Goal: Transaction & Acquisition: Subscribe to service/newsletter

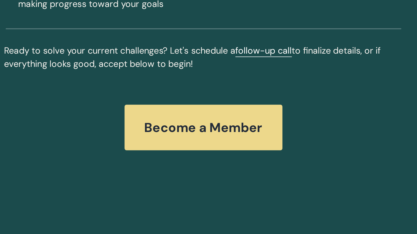
scroll to position [1828, 0]
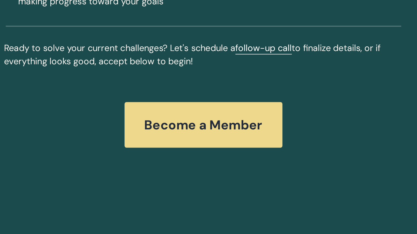
click at [214, 158] on div "Become a Member" at bounding box center [209, 170] width 92 height 26
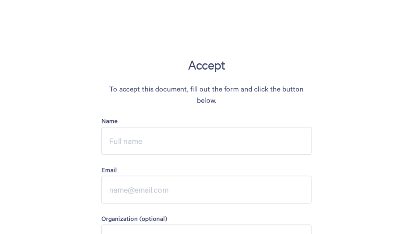
scroll to position [1625, 0]
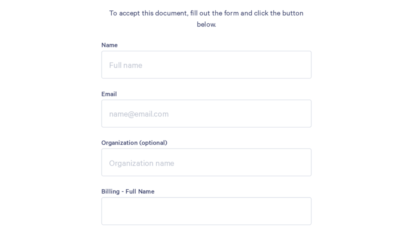
click at [173, 69] on input "Name" at bounding box center [208, 71] width 135 height 18
type input "[PERSON_NAME]"
type input "C"
click at [174, 69] on input "[PERSON_NAME]" at bounding box center [208, 71] width 135 height 18
type input "[PERSON_NAME]"
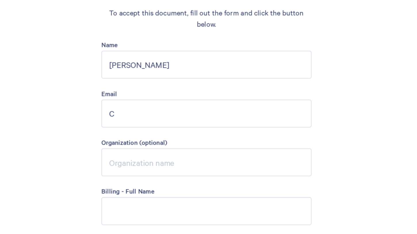
click at [152, 96] on input "C" at bounding box center [208, 102] width 135 height 18
type input "[EMAIL_ADDRESS][DOMAIN_NAME]"
click at [163, 127] on input "Organization (optional)" at bounding box center [208, 134] width 135 height 18
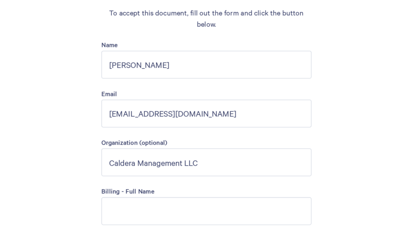
type input "Caldera Management LLC"
click at [150, 157] on input "Billing - Full Name" at bounding box center [208, 165] width 135 height 18
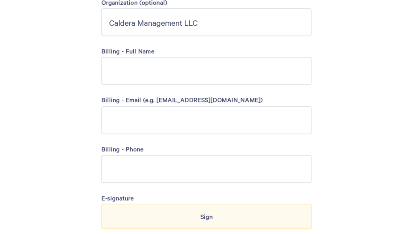
scroll to position [1717, 0]
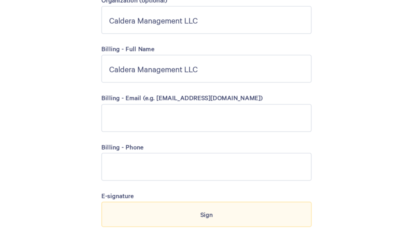
type input "Caldera Management LLC"
click at [147, 101] on input "Billing - Email (e.g. [EMAIL_ADDRESS][DOMAIN_NAME])" at bounding box center [208, 105] width 135 height 18
click at [146, 102] on input "gov@" at bounding box center [208, 105] width 135 height 18
click at [161, 102] on input "gov@" at bounding box center [208, 105] width 135 height 18
type input "g"
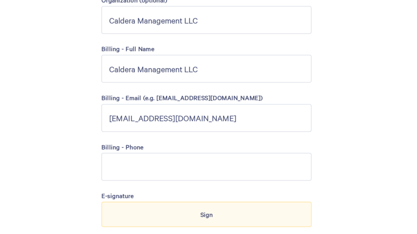
type input "[EMAIL_ADDRESS][DOMAIN_NAME]"
click at [149, 133] on input "Billing - Phone" at bounding box center [208, 136] width 135 height 18
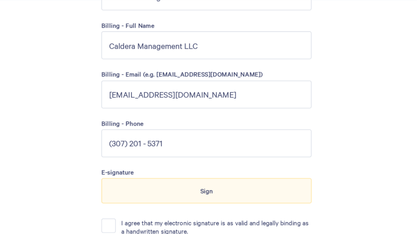
scroll to position [1754, 0]
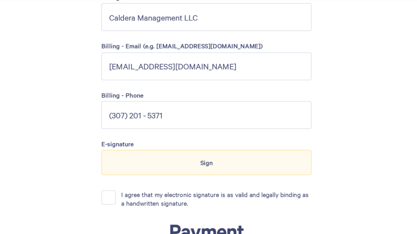
type input "(307) 201 - 5371"
click at [159, 165] on h2 "Payment" at bounding box center [208, 173] width 135 height 16
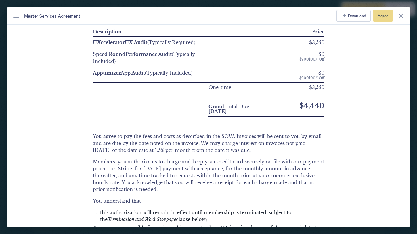
scroll to position [470, 0]
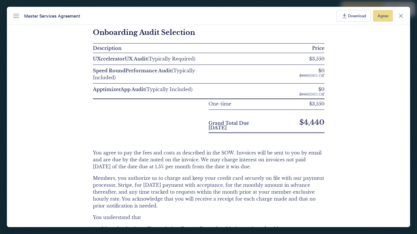
click at [343, 17] on icon at bounding box center [345, 16] width 4 height 5
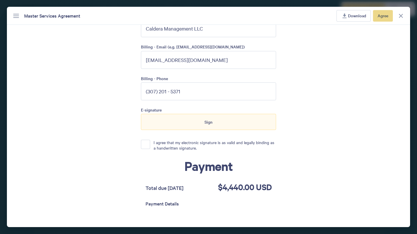
scroll to position [1763, 0]
click at [142, 139] on button "I agree that my electronic signature is as valid and legally binding as a handw…" at bounding box center [145, 143] width 9 height 9
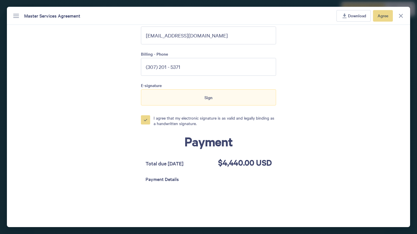
scroll to position [1786, 0]
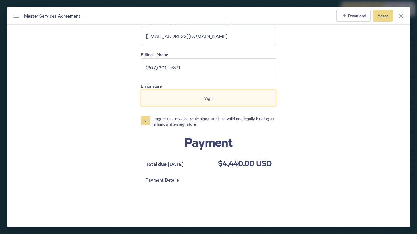
click at [212, 97] on div "Sign" at bounding box center [208, 98] width 135 height 16
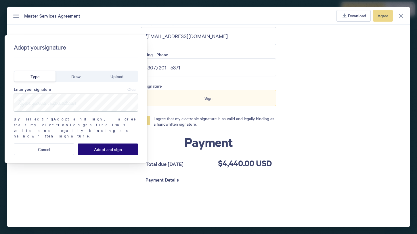
click at [38, 110] on input at bounding box center [76, 102] width 124 height 18
type input "C"
type input "[PERSON_NAME]"
click at [97, 147] on span "Adopt and sign" at bounding box center [108, 149] width 28 height 5
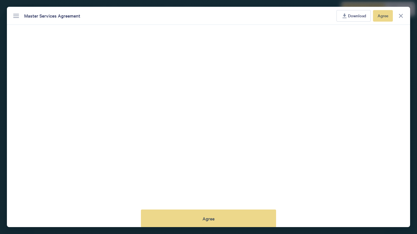
scroll to position [2029, 0]
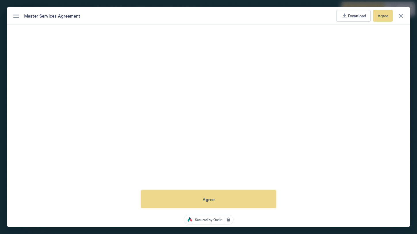
click at [211, 191] on button "Agree" at bounding box center [208, 199] width 135 height 18
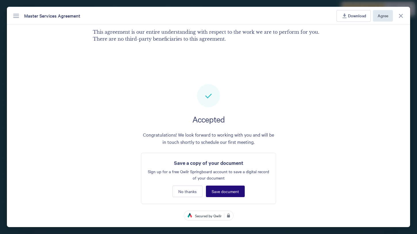
scroll to position [1554, 0]
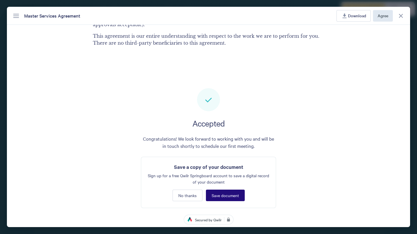
click at [221, 193] on span "Save document" at bounding box center [225, 195] width 27 height 5
click at [351, 16] on span "Download" at bounding box center [357, 15] width 18 height 6
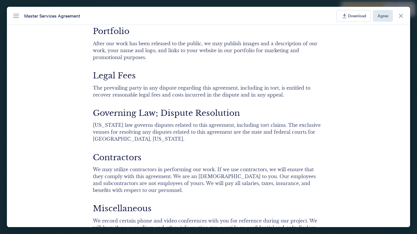
scroll to position [1307, 0]
